Goal: Information Seeking & Learning: Learn about a topic

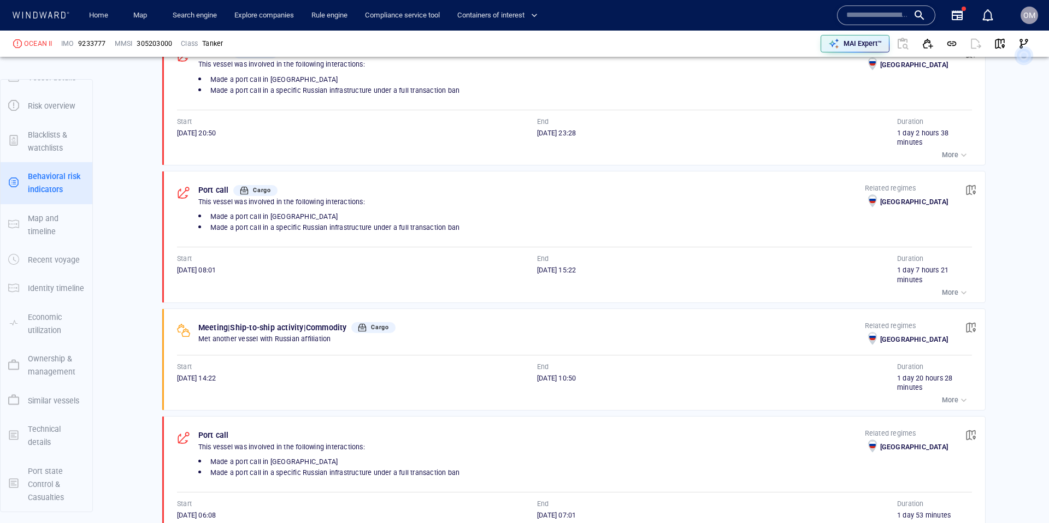
scroll to position [897, 0]
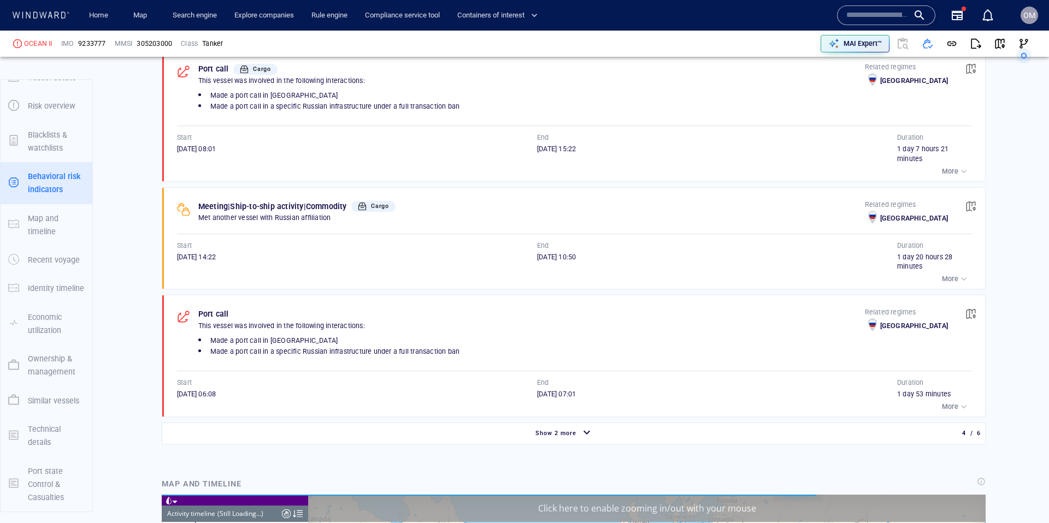
scroll to position [9316, 0]
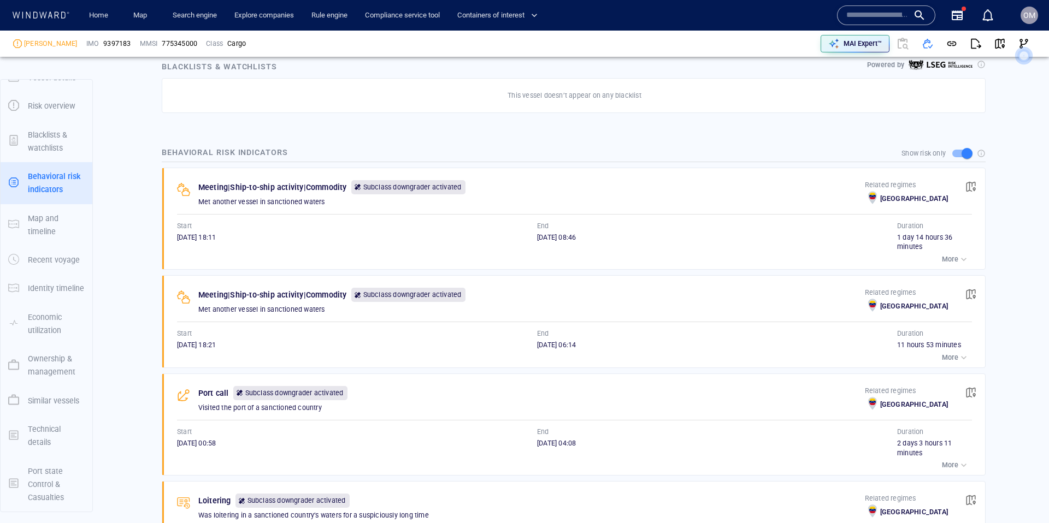
scroll to position [710, 0]
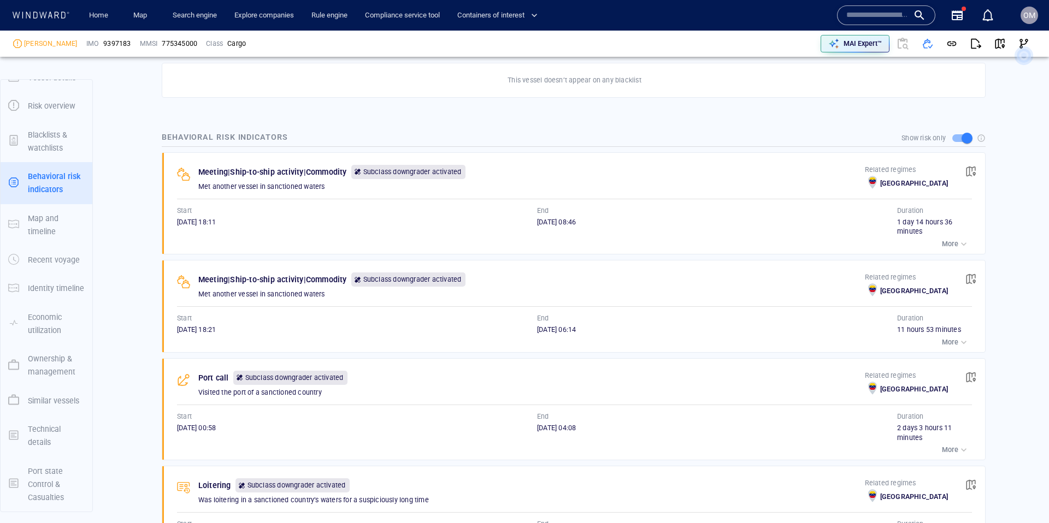
click at [203, 186] on p "Met another vessel in sanctioned waters" at bounding box center [531, 187] width 666 height 10
drag, startPoint x: 207, startPoint y: 186, endPoint x: 308, endPoint y: 188, distance: 100.5
click at [308, 188] on p "Met another vessel in sanctioned waters" at bounding box center [531, 186] width 666 height 10
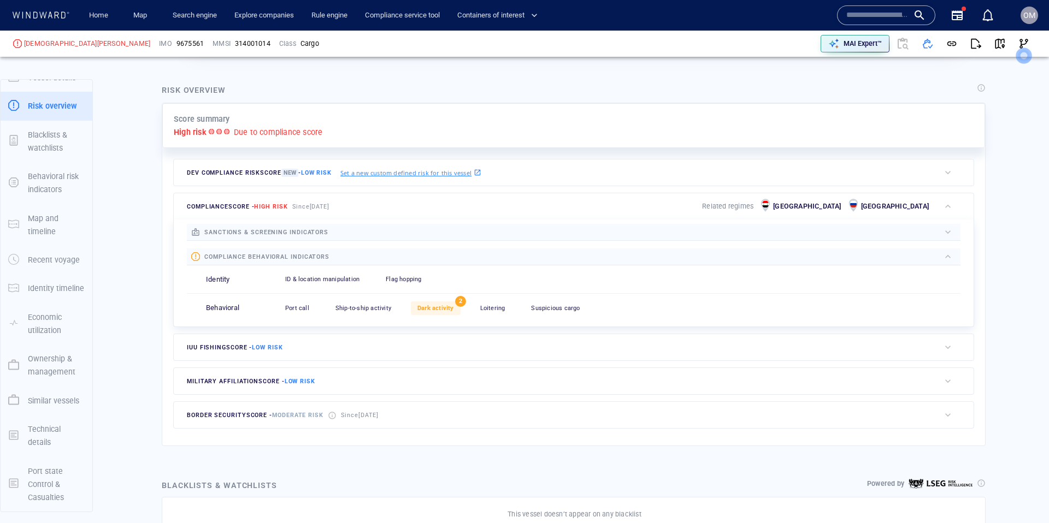
scroll to position [225, 0]
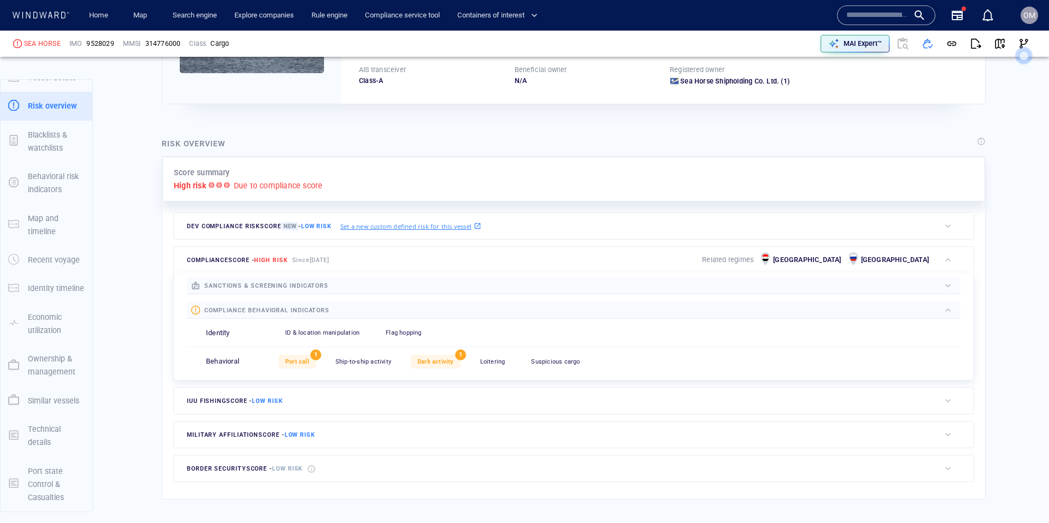
scroll to position [124, 0]
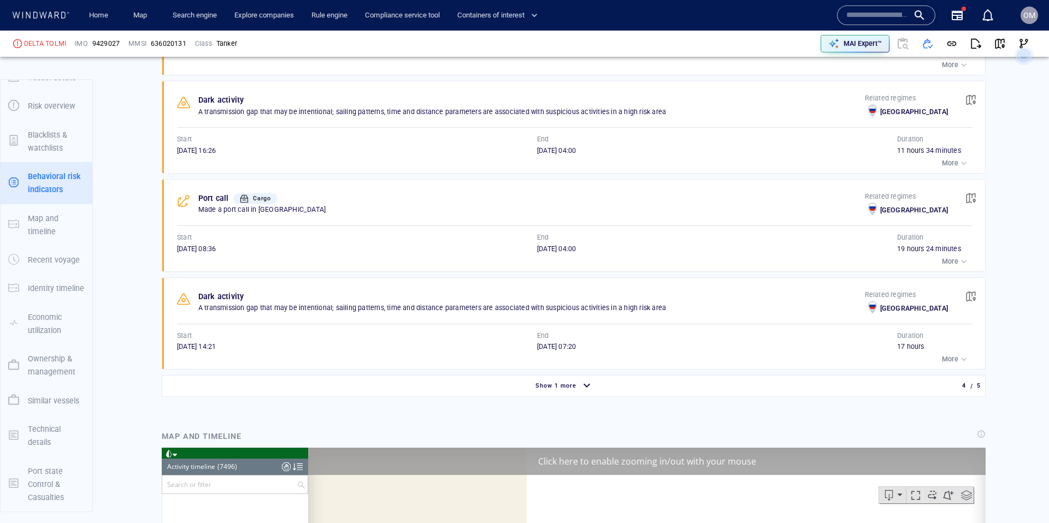
scroll to position [5889, 0]
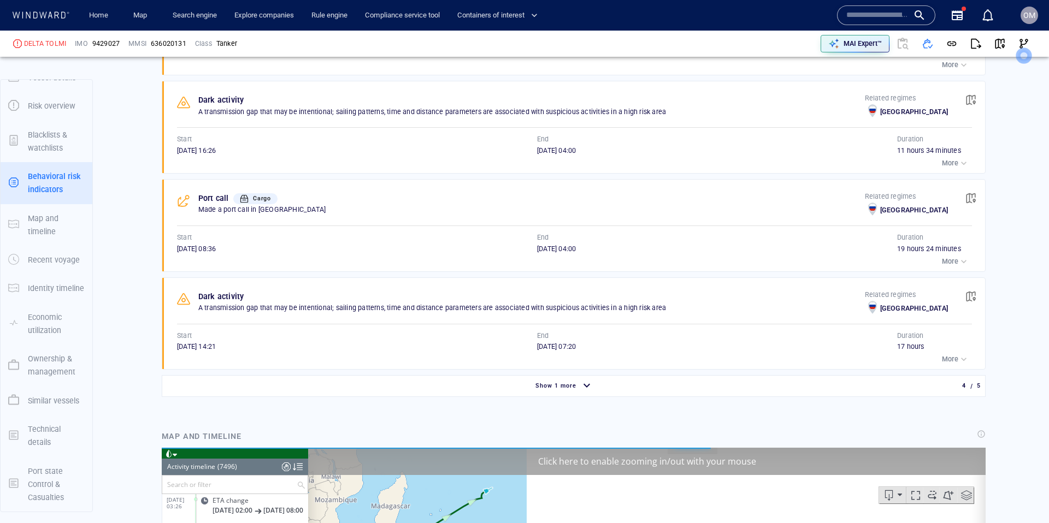
click at [580, 385] on div "button" at bounding box center [586, 386] width 17 height 19
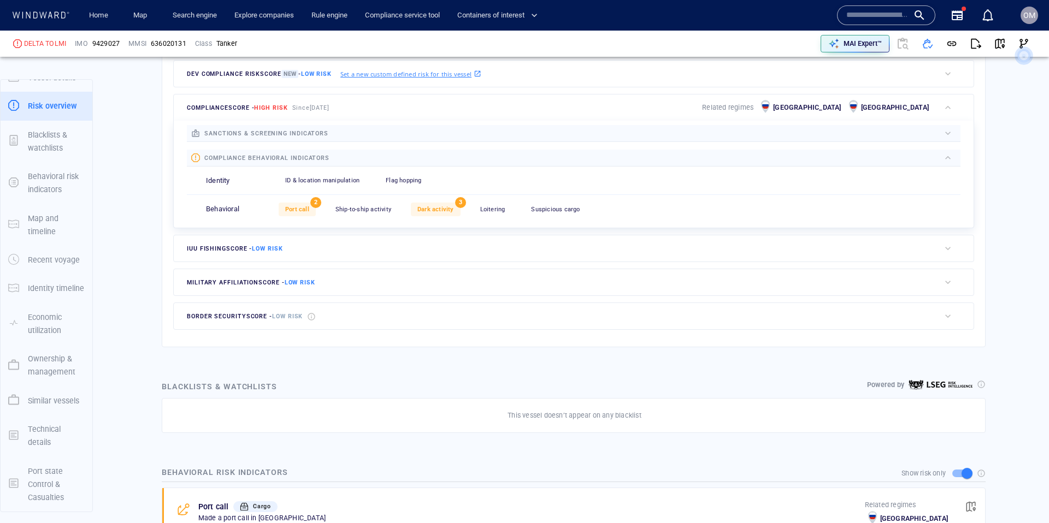
scroll to position [214, 0]
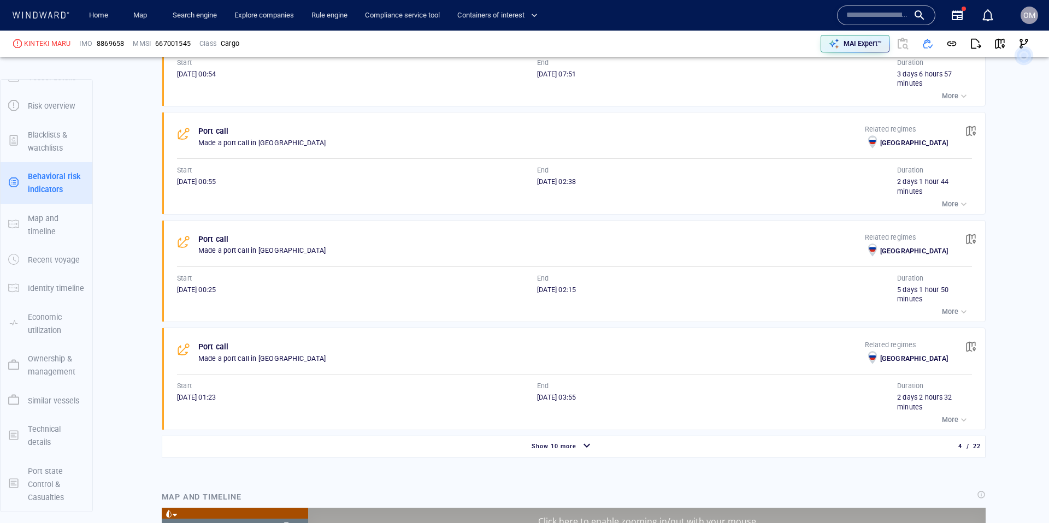
scroll to position [3125, 0]
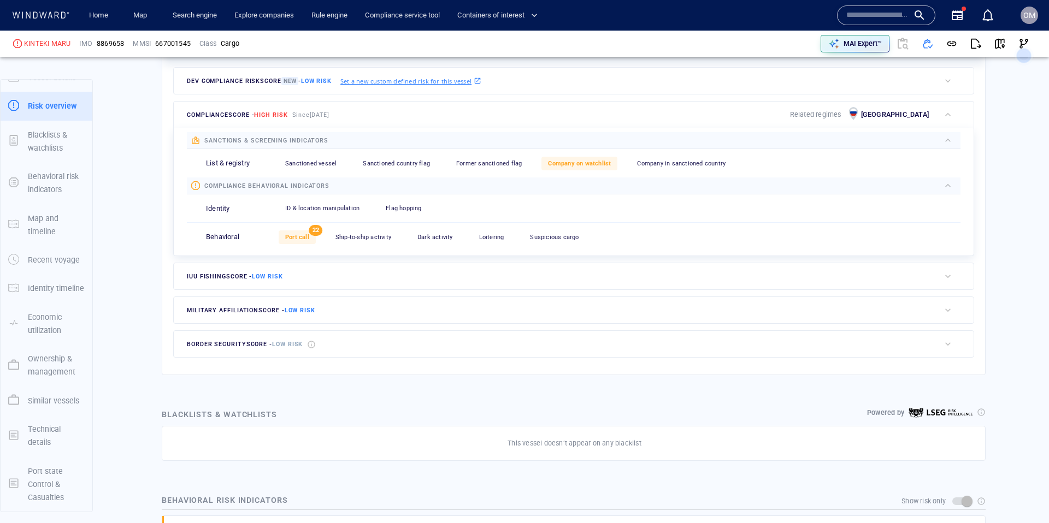
scroll to position [283, 0]
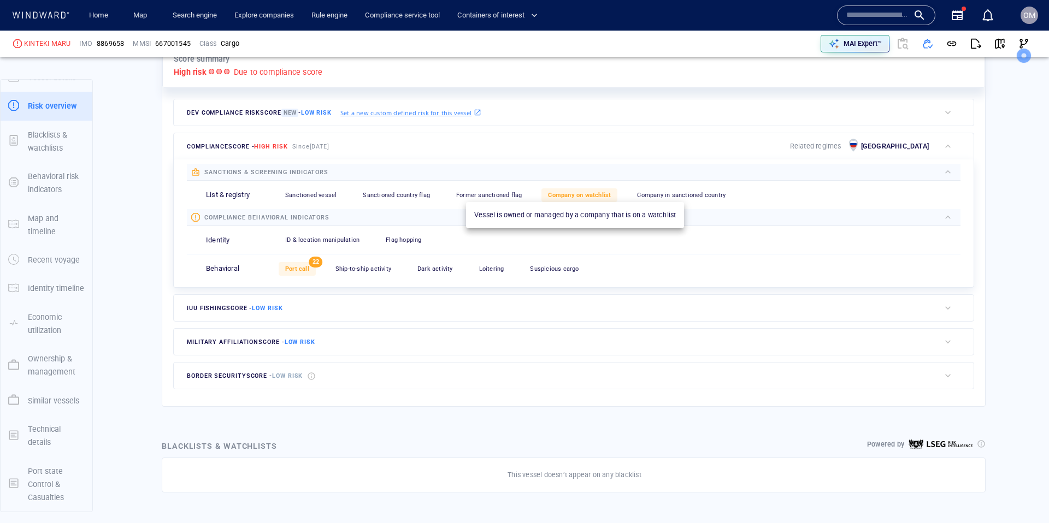
click at [583, 199] on div "Company on watchlist" at bounding box center [579, 195] width 76 height 14
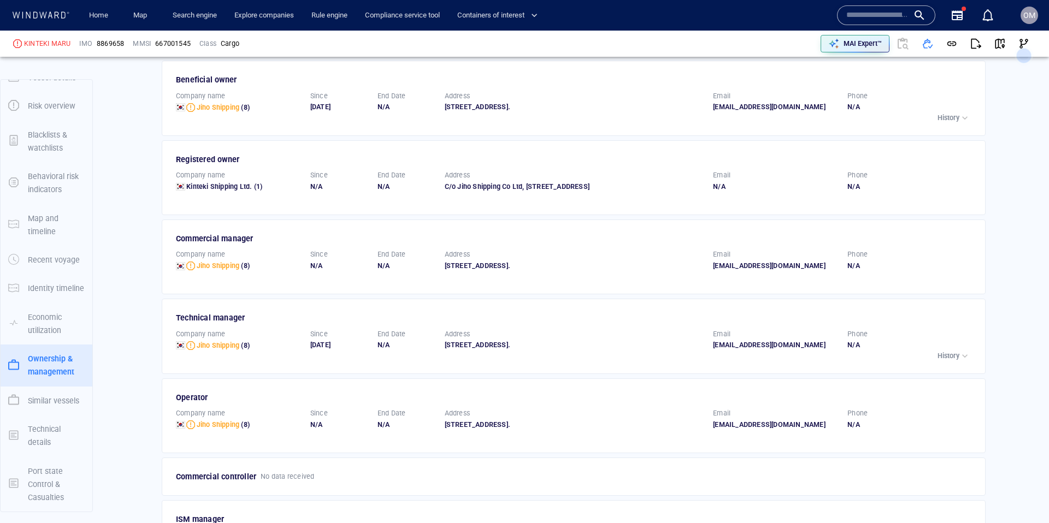
scroll to position [2211, 0]
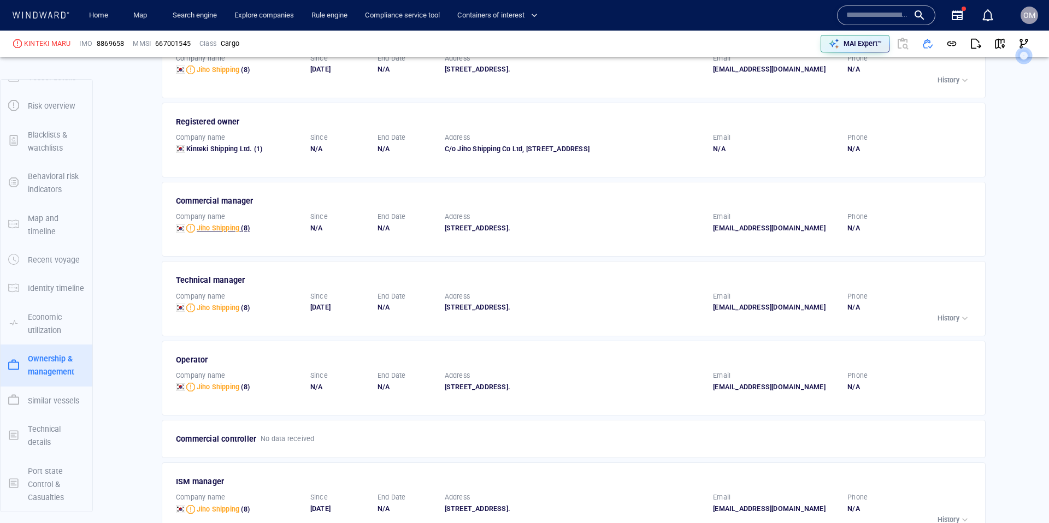
click at [211, 232] on span "Jiho Shipping" at bounding box center [218, 228] width 43 height 8
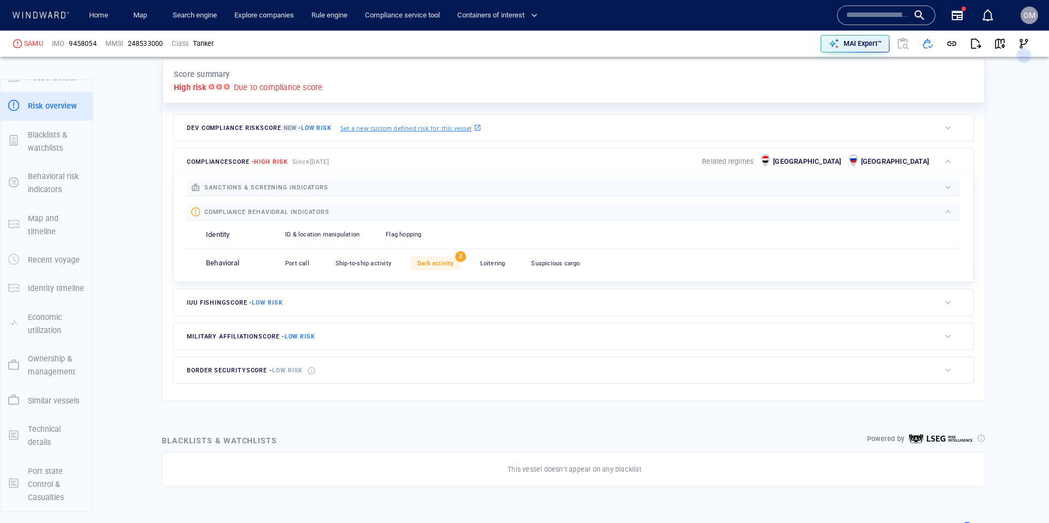
scroll to position [302, 0]
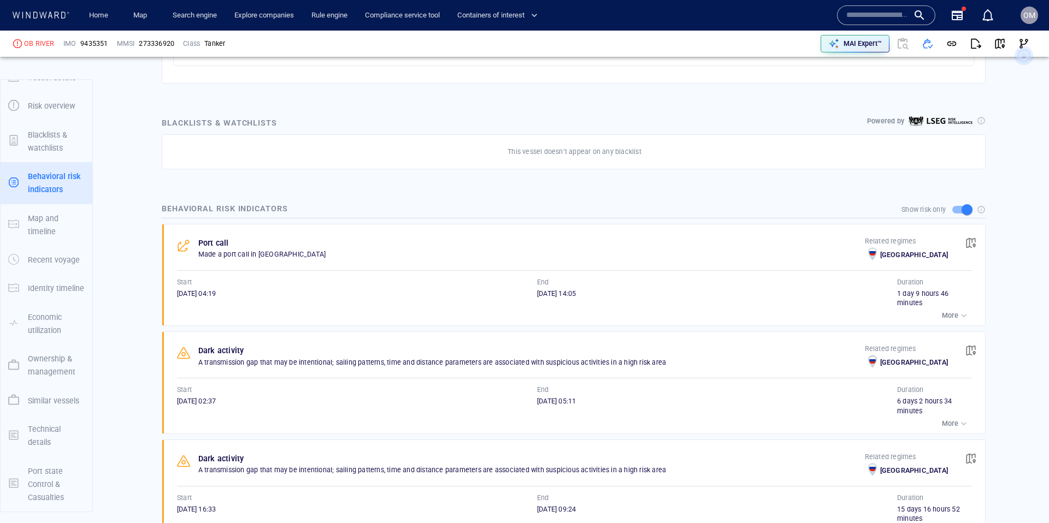
scroll to position [714, 0]
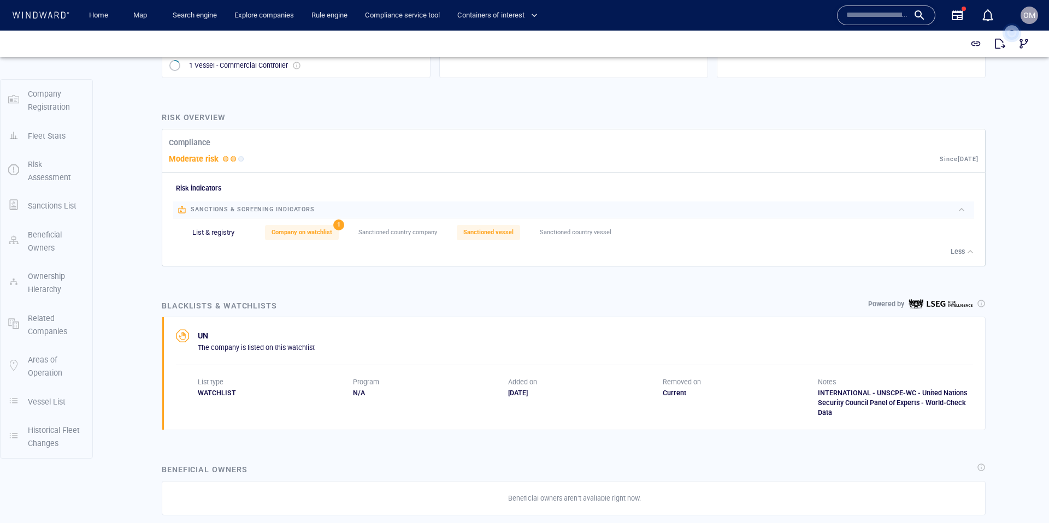
scroll to position [373, 0]
